Goal: Task Accomplishment & Management: Manage account settings

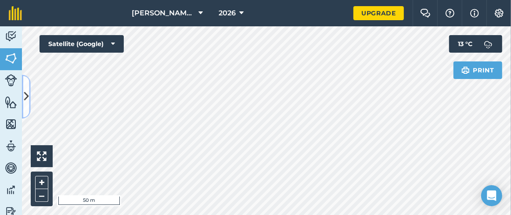
click at [26, 94] on icon at bounding box center [26, 96] width 5 height 15
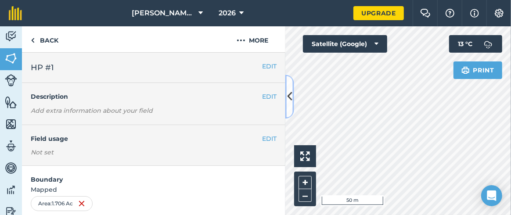
scroll to position [165, 0]
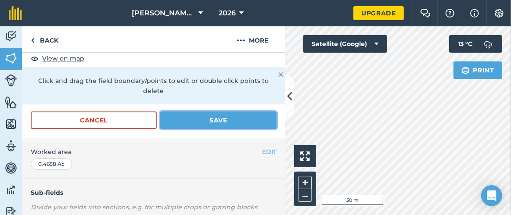
click at [205, 118] on button "Save" at bounding box center [218, 121] width 116 height 18
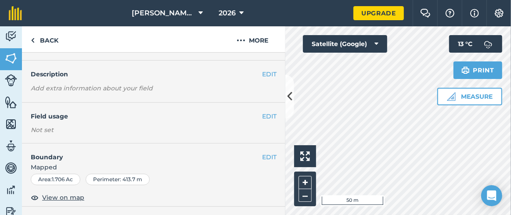
scroll to position [0, 0]
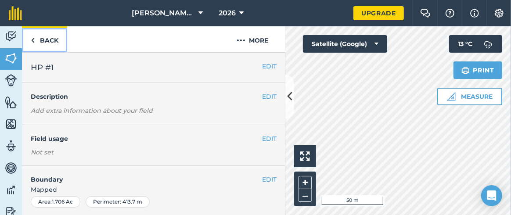
click at [48, 42] on link "Back" at bounding box center [44, 39] width 45 height 26
click at [52, 39] on link "Back" at bounding box center [44, 39] width 45 height 26
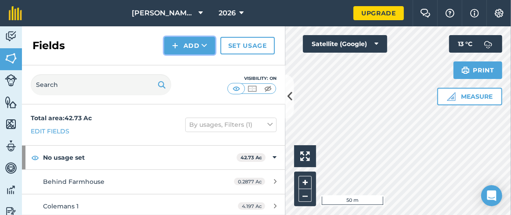
click at [204, 46] on icon at bounding box center [205, 45] width 6 height 9
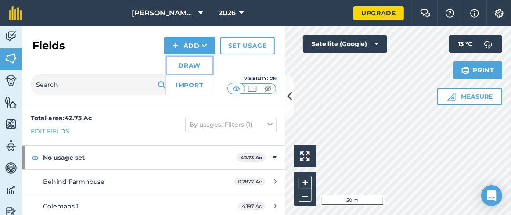
click at [185, 65] on link "Draw" at bounding box center [190, 65] width 48 height 19
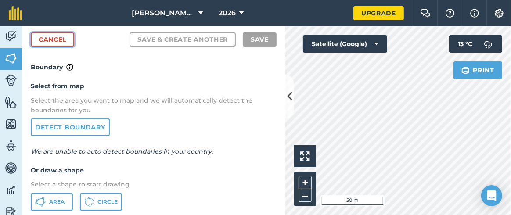
click at [49, 41] on link "Cancel" at bounding box center [52, 40] width 43 height 14
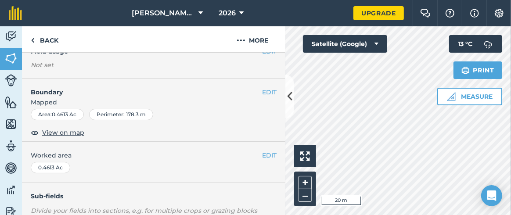
scroll to position [87, 0]
click at [262, 92] on button "EDIT" at bounding box center [269, 92] width 14 height 10
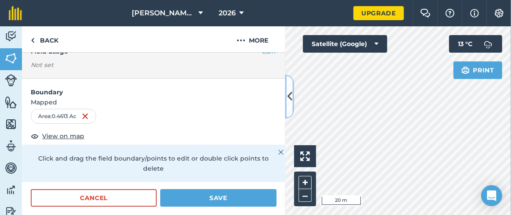
click at [290, 91] on icon at bounding box center [289, 96] width 5 height 15
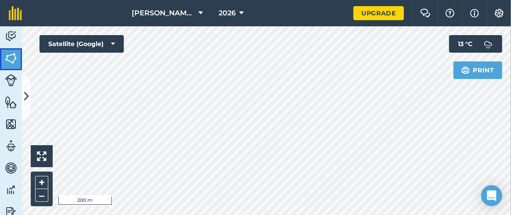
click at [13, 57] on img at bounding box center [11, 58] width 12 height 13
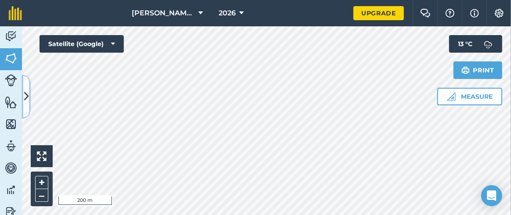
click at [28, 97] on icon at bounding box center [26, 96] width 5 height 15
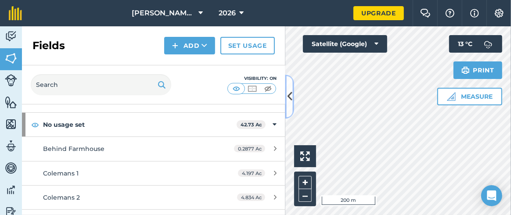
scroll to position [43, 0]
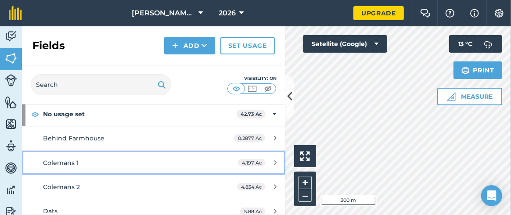
click at [187, 162] on div "Colemans 1" at bounding box center [125, 163] width 165 height 10
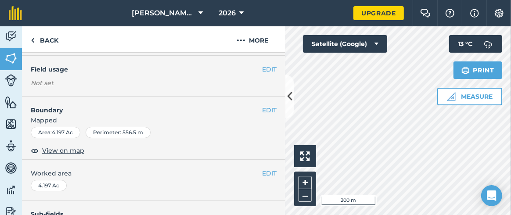
scroll to position [87, 0]
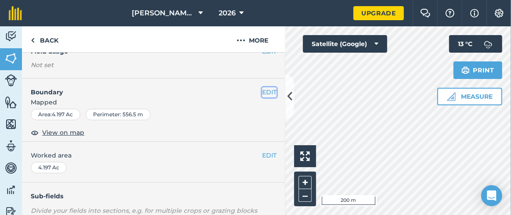
click at [262, 89] on button "EDIT" at bounding box center [269, 92] width 14 height 10
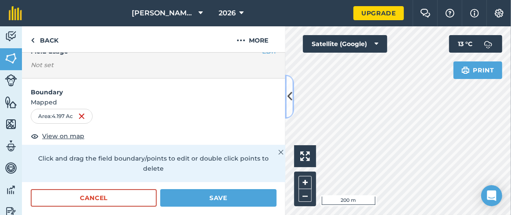
click at [290, 98] on icon at bounding box center [289, 96] width 5 height 15
